Goal: Information Seeking & Learning: Learn about a topic

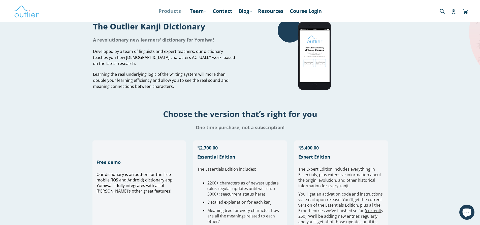
click at [170, 13] on link "Products .cls-1{fill:#231f20} expand" at bounding box center [171, 11] width 30 height 9
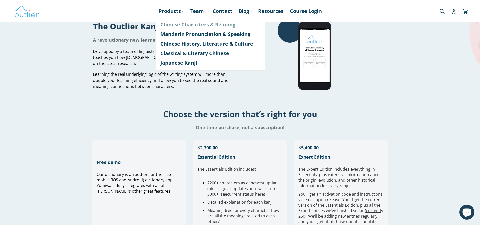
click at [182, 27] on link "Chinese Characters & Reading" at bounding box center [210, 25] width 101 height 10
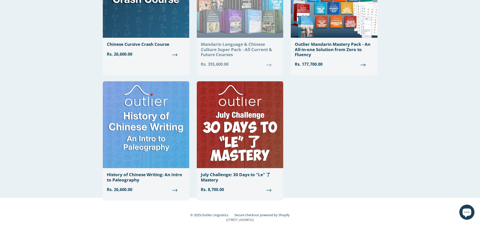
scroll to position [505, 0]
